Goal: Information Seeking & Learning: Learn about a topic

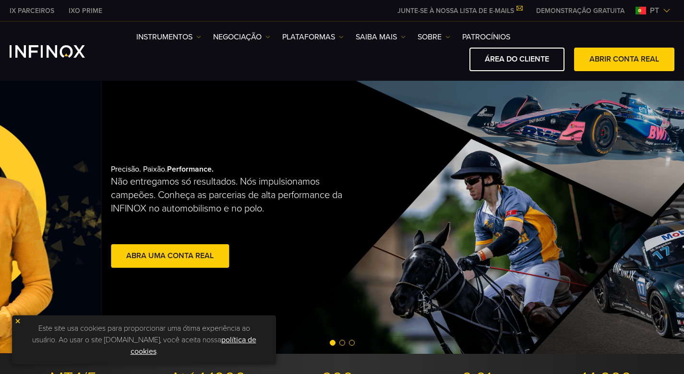
click at [410, 210] on div "Precisão. Paixão. Performance. Não entregamos só resultados. Nós impulsionamos …" at bounding box center [260, 217] width 299 height 136
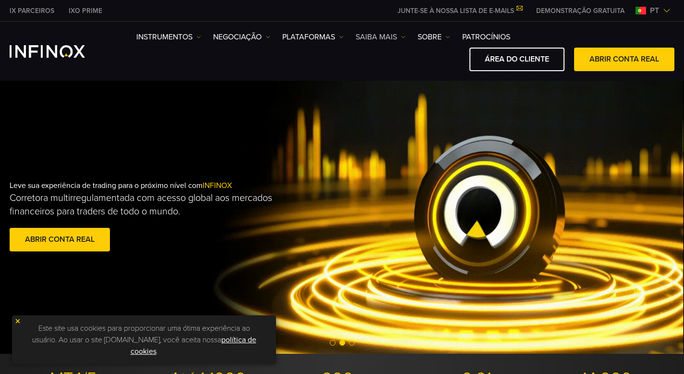
click at [372, 38] on link "Saiba mais" at bounding box center [381, 37] width 50 height 12
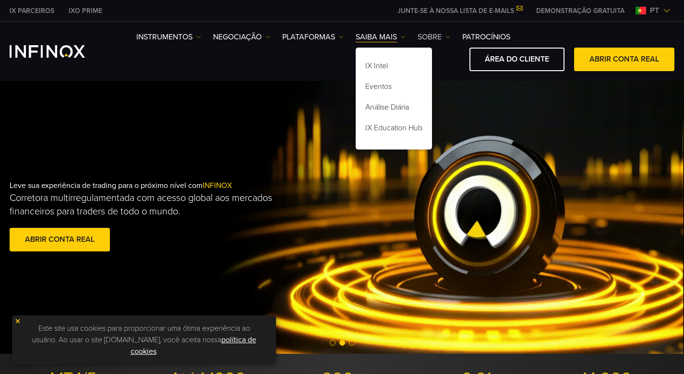
click at [448, 37] on img at bounding box center [448, 37] width 5 height 5
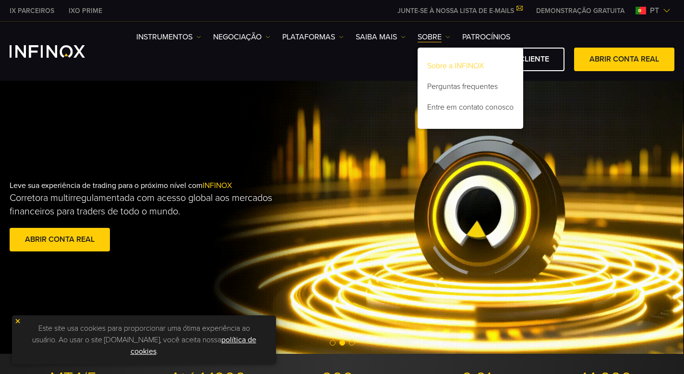
click at [459, 68] on link "Sobre a INFINOX" at bounding box center [471, 67] width 106 height 21
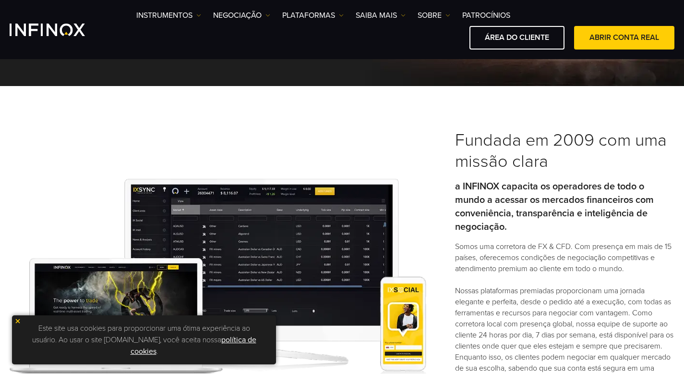
scroll to position [180, 0]
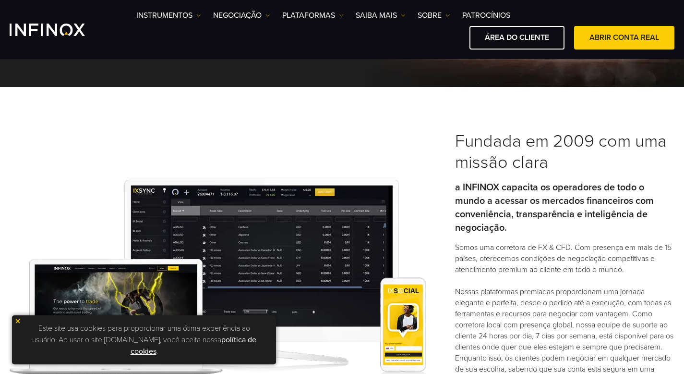
click at [630, 193] on p "a INFINOX capacita os operadores de todo o mundo a acessar os mercados financei…" at bounding box center [564, 208] width 219 height 54
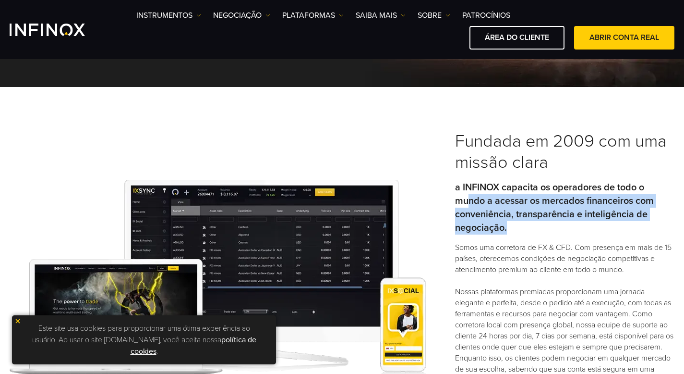
drag, startPoint x: 470, startPoint y: 205, endPoint x: 510, endPoint y: 229, distance: 46.9
click at [510, 229] on p "a INFINOX capacita os operadores de todo o mundo a acessar os mercados financei…" at bounding box center [564, 208] width 219 height 54
click at [517, 232] on p "a INFINOX capacita os operadores de todo o mundo a acessar os mercados financei…" at bounding box center [564, 208] width 219 height 54
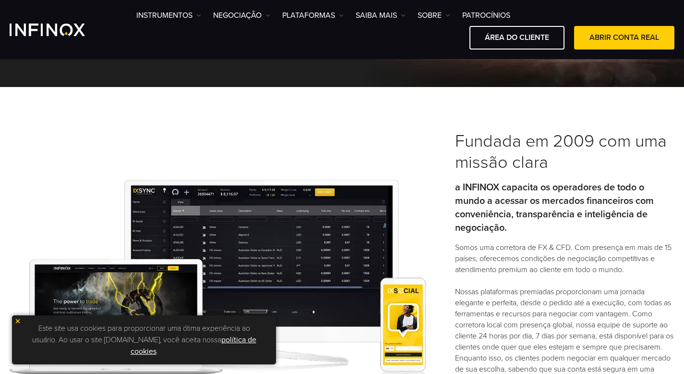
scroll to position [182, 0]
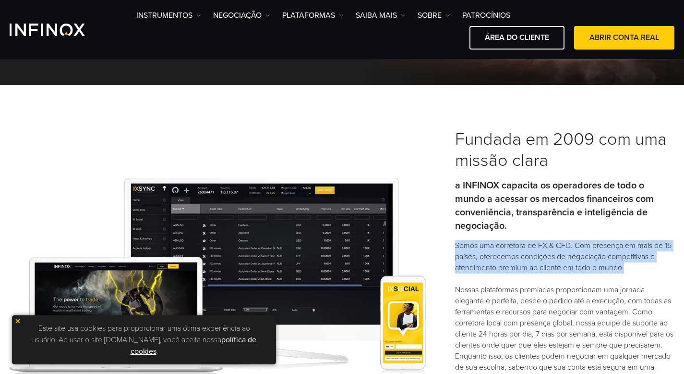
drag, startPoint x: 589, startPoint y: 236, endPoint x: 638, endPoint y: 271, distance: 60.3
click at [646, 272] on div "Fundada em 2009 com uma missão clara a INFINOX capacita os operadores de todo o…" at bounding box center [564, 277] width 219 height 297
click at [638, 271] on p "Somos uma corretora de FX & CFD. Com presença em mais de 15 países, oferecemos …" at bounding box center [564, 312] width 219 height 144
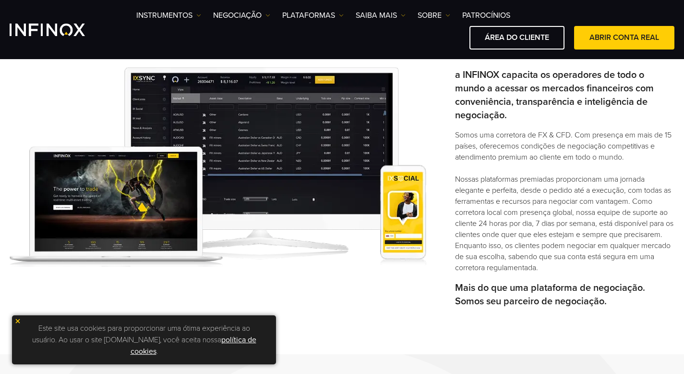
scroll to position [301, 0]
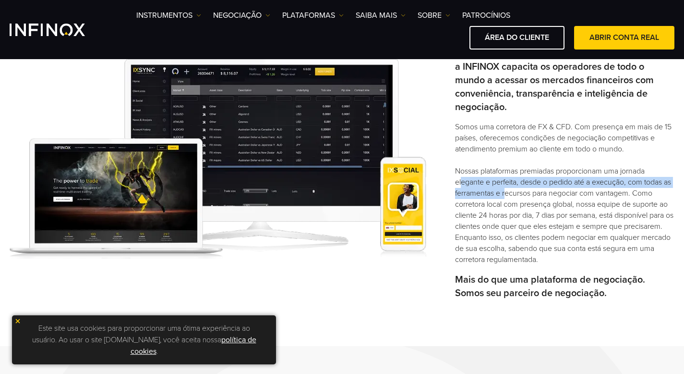
drag, startPoint x: 458, startPoint y: 183, endPoint x: 512, endPoint y: 194, distance: 54.4
click at [512, 194] on p "Somos uma corretora de FX & CFD. Com presença em mais de 15 países, oferecemos …" at bounding box center [564, 193] width 219 height 144
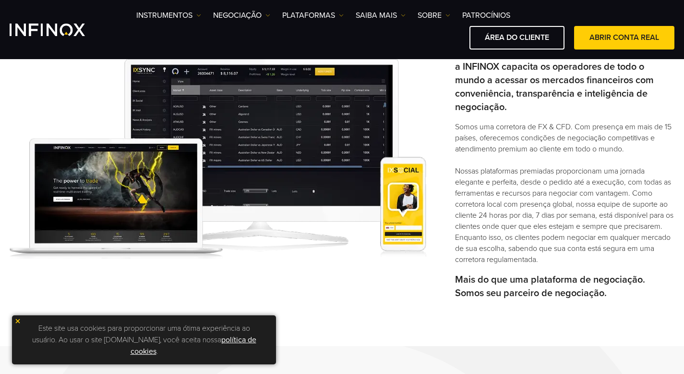
click at [538, 196] on p "Somos uma corretora de FX & CFD. Com presença em mais de 15 países, oferecemos …" at bounding box center [564, 193] width 219 height 144
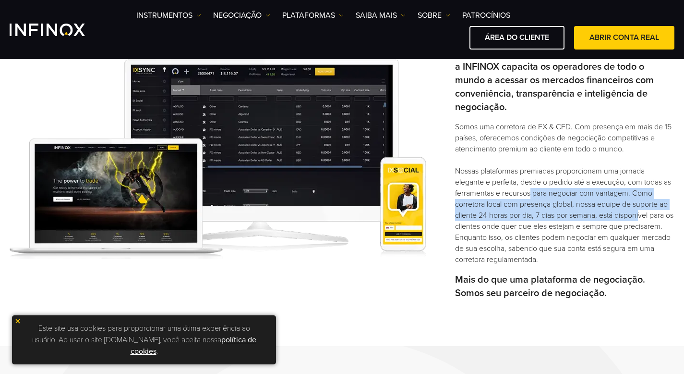
drag, startPoint x: 538, startPoint y: 189, endPoint x: 638, endPoint y: 217, distance: 103.9
click at [638, 217] on p "Somos uma corretora de FX & CFD. Com presença em mais de 15 países, oferecemos …" at bounding box center [564, 193] width 219 height 144
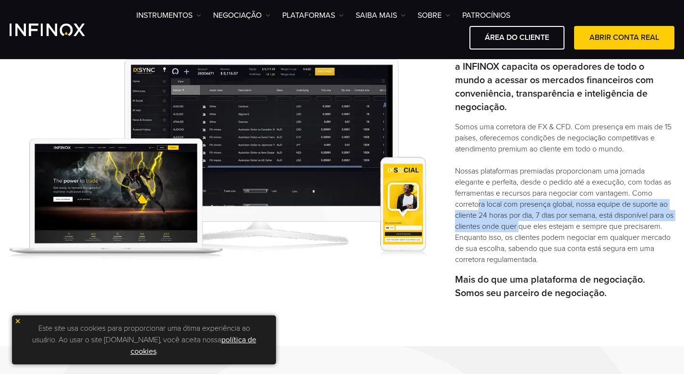
drag, startPoint x: 473, startPoint y: 205, endPoint x: 528, endPoint y: 229, distance: 59.1
click at [528, 229] on p "Somos uma corretora de FX & CFD. Com presença em mais de 15 países, oferecemos …" at bounding box center [564, 193] width 219 height 144
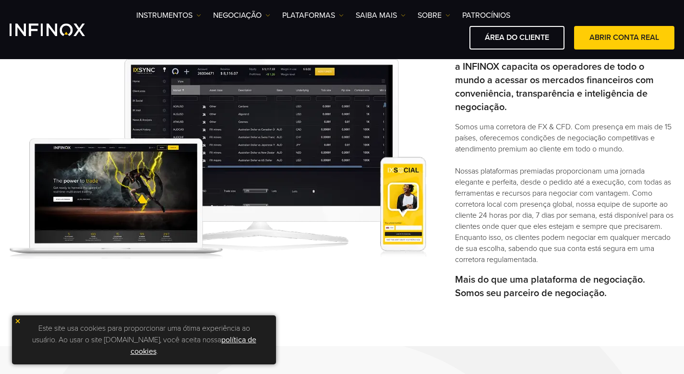
click at [18, 319] on img at bounding box center [17, 320] width 7 height 7
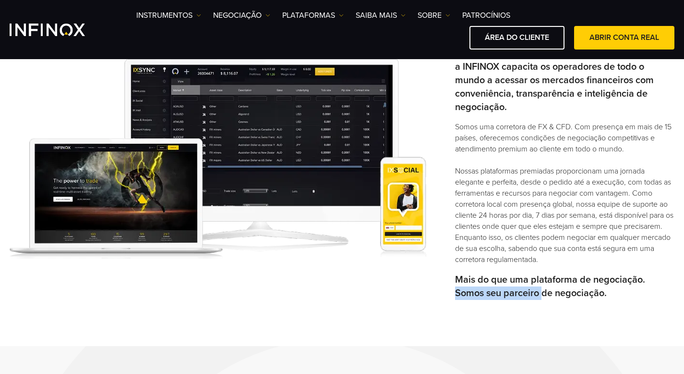
drag, startPoint x: 456, startPoint y: 288, endPoint x: 624, endPoint y: 313, distance: 170.3
click at [574, 300] on div "Fundada em 2009 com uma missão clara a INFINOX capacita os operadores de todo o…" at bounding box center [564, 158] width 219 height 297
click at [624, 313] on div "Fundada em 2009 com uma missão clara a INFINOX capacita os operadores de todo o…" at bounding box center [342, 155] width 684 height 379
click at [199, 21] on div "Instrumentos Instrumentos Informações sobre produtos NEGOCIAÇÃO Contas DEMO" at bounding box center [405, 30] width 538 height 40
click at [196, 19] on link "Instrumentos" at bounding box center [168, 16] width 65 height 12
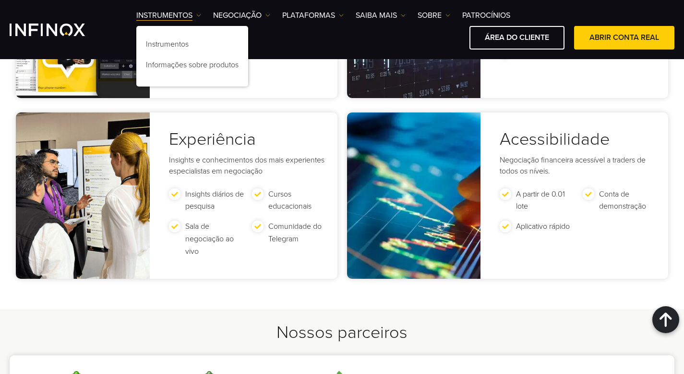
scroll to position [1956, 0]
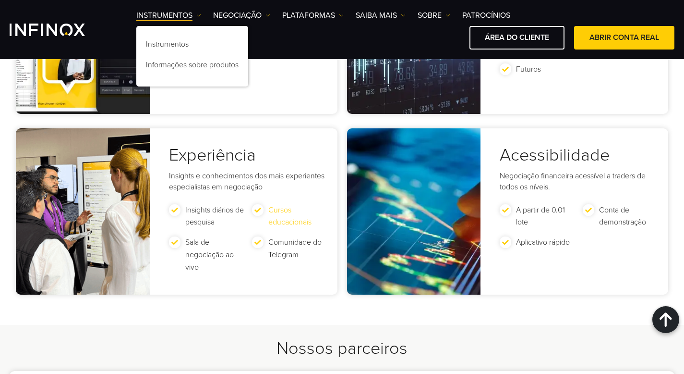
click at [295, 219] on link "Cursos educacionais" at bounding box center [289, 216] width 43 height 22
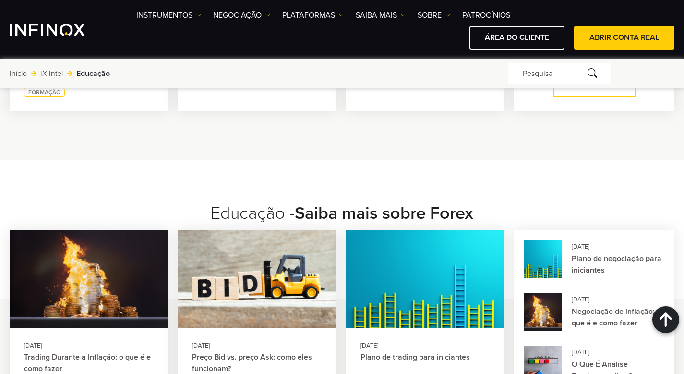
scroll to position [1117, 0]
